Goal: Communication & Community: Answer question/provide support

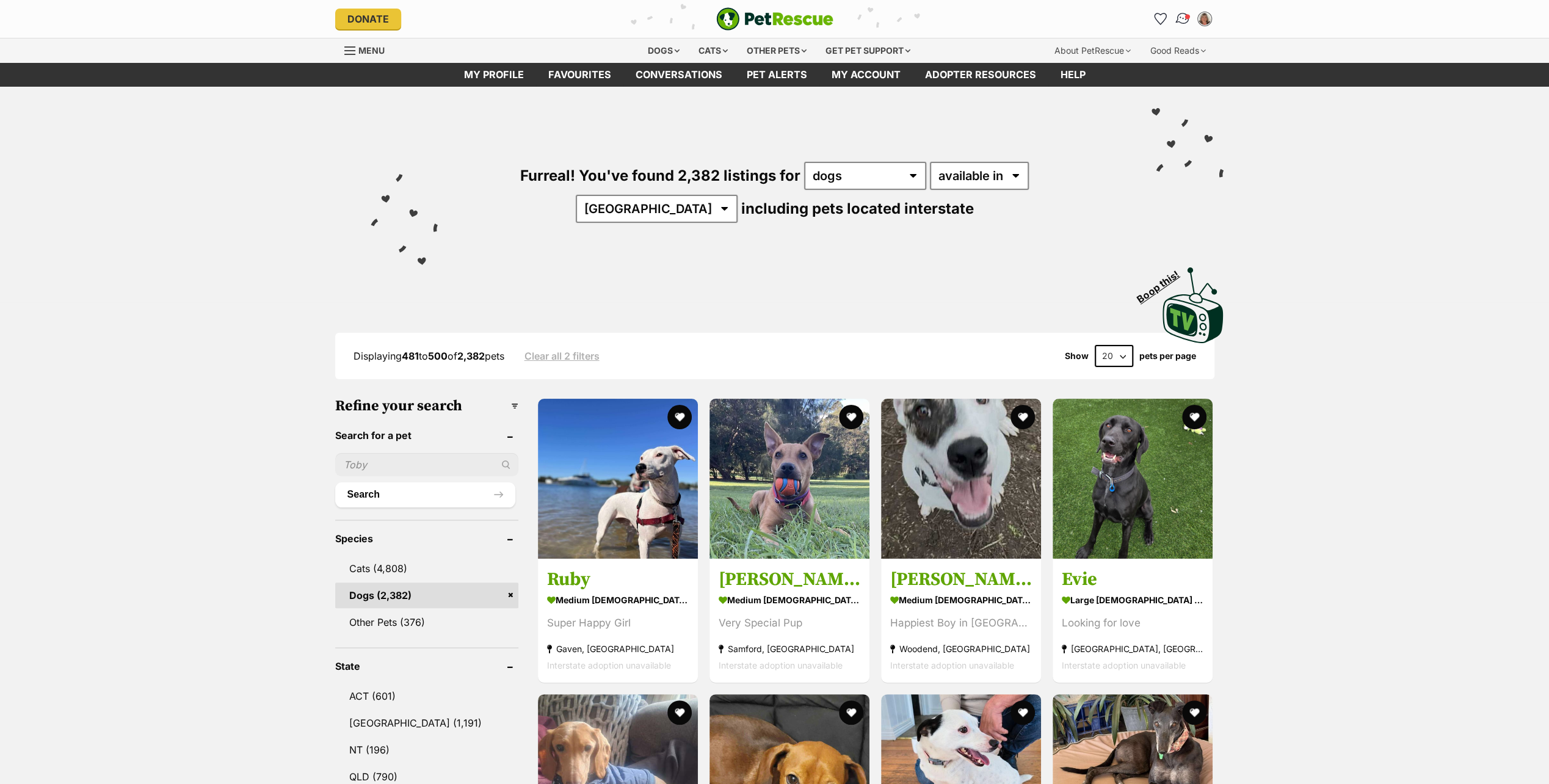
click at [1181, 15] on img "Conversations" at bounding box center [1182, 19] width 17 height 16
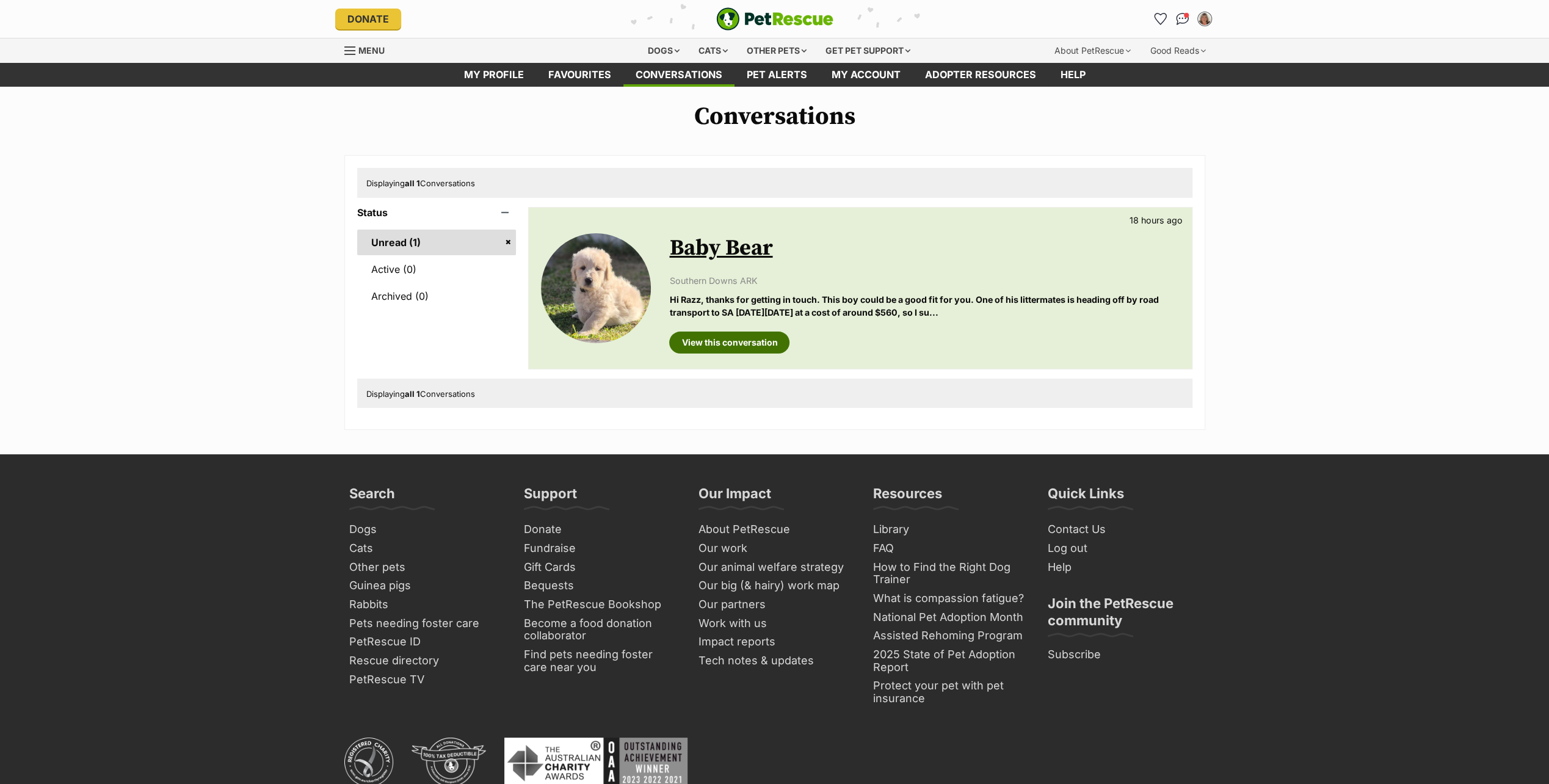
click at [711, 340] on link "View this conversation" at bounding box center [729, 342] width 120 height 22
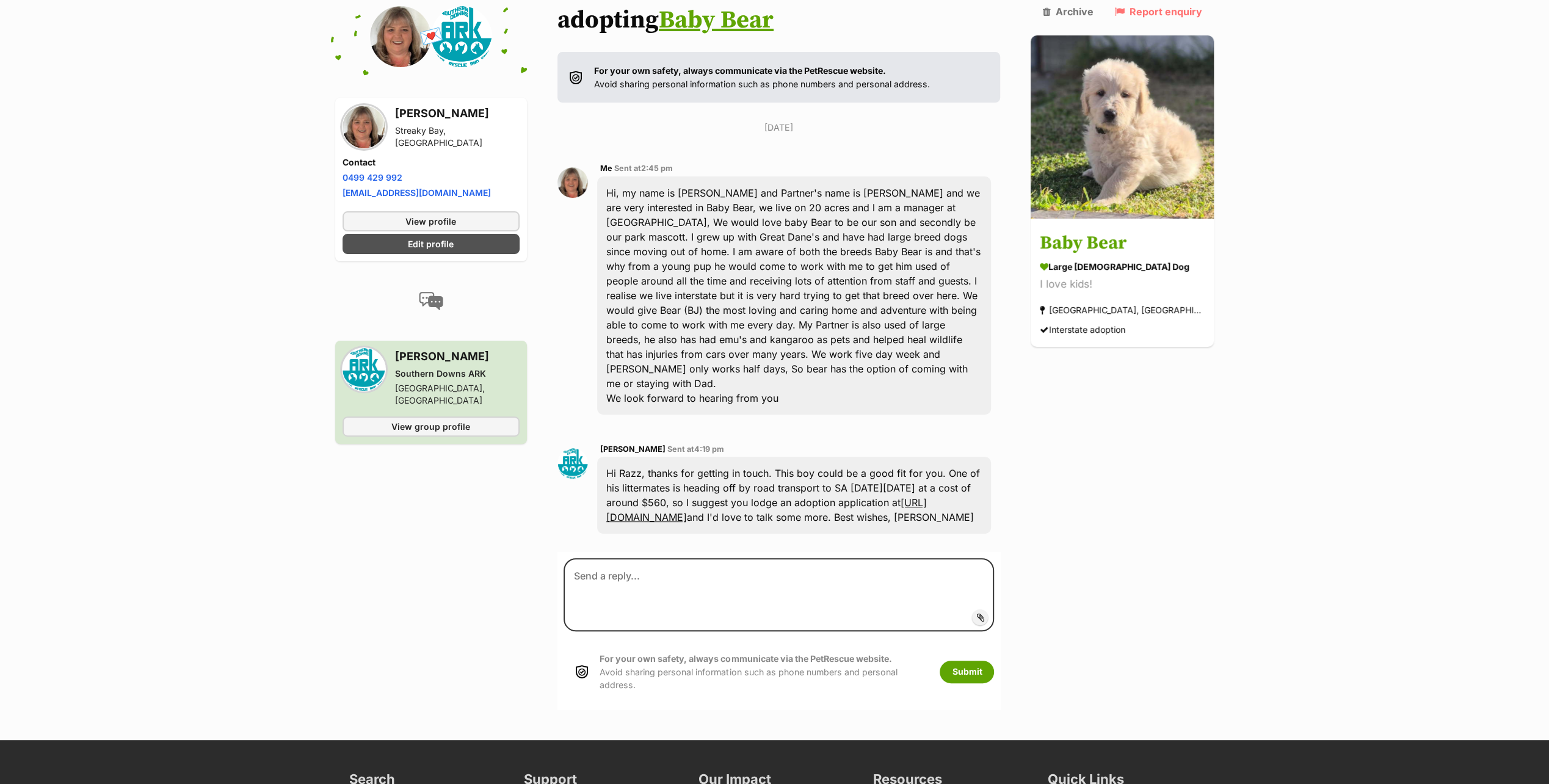
scroll to position [234, 0]
